Goal: Find contact information: Find contact information

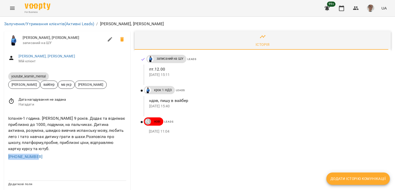
drag, startPoint x: 39, startPoint y: 154, endPoint x: 5, endPoint y: 155, distance: 33.7
click at [5, 155] on div "Іспанія-1 година. [PERSON_NAME] 9 років. Додає та віднімає приблизно до 1000, п…" at bounding box center [67, 137] width 126 height 53
copy link "[PHONE_NUMBER]"
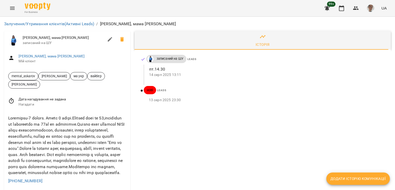
drag, startPoint x: 0, startPoint y: 0, endPoint x: 197, endPoint y: 125, distance: 233.0
drag, startPoint x: 42, startPoint y: 164, endPoint x: 6, endPoint y: 164, distance: 35.8
click at [6, 164] on div "+4917640795721" at bounding box center [67, 149] width 126 height 77
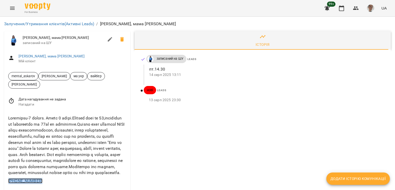
copy link "+4917640795721"
